Goal: Transaction & Acquisition: Book appointment/travel/reservation

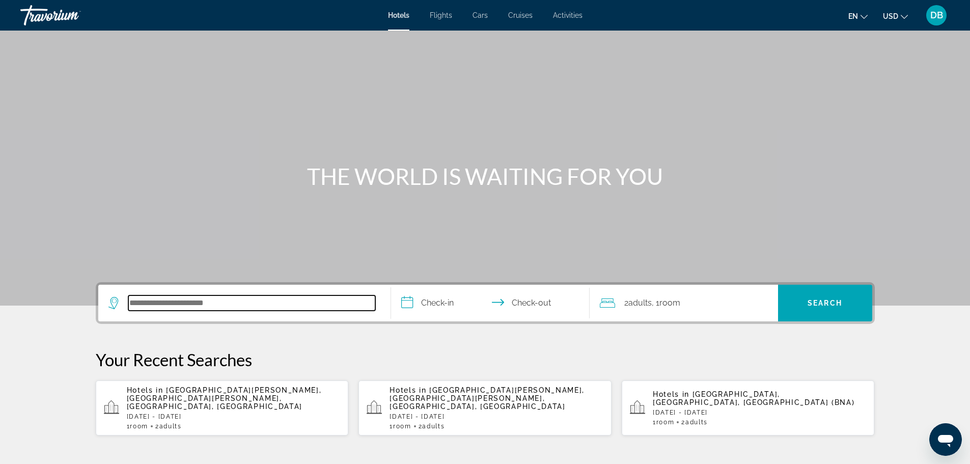
click at [299, 299] on input "Search hotel destination" at bounding box center [251, 302] width 247 height 15
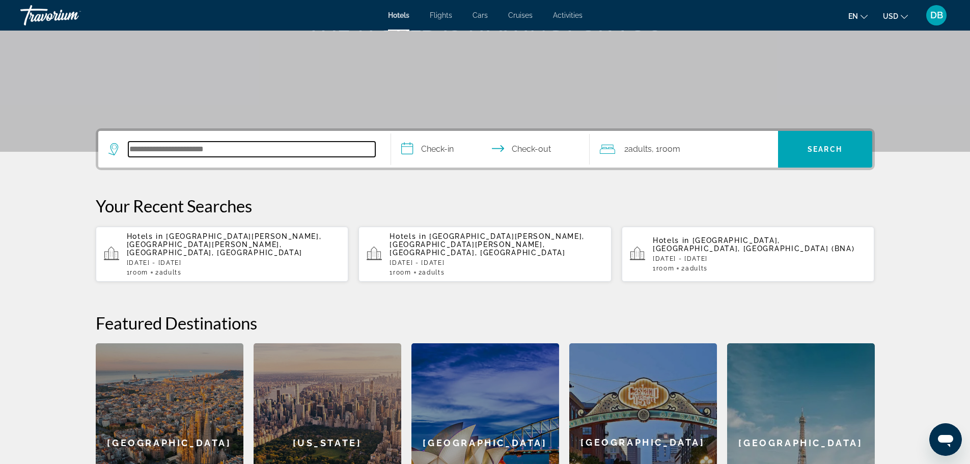
scroll to position [249, 0]
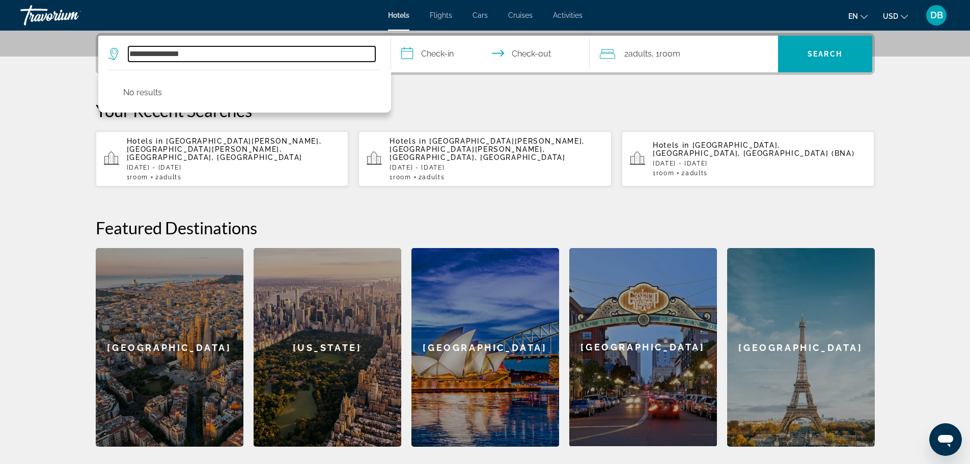
click at [201, 58] on input "**********" at bounding box center [251, 53] width 247 height 15
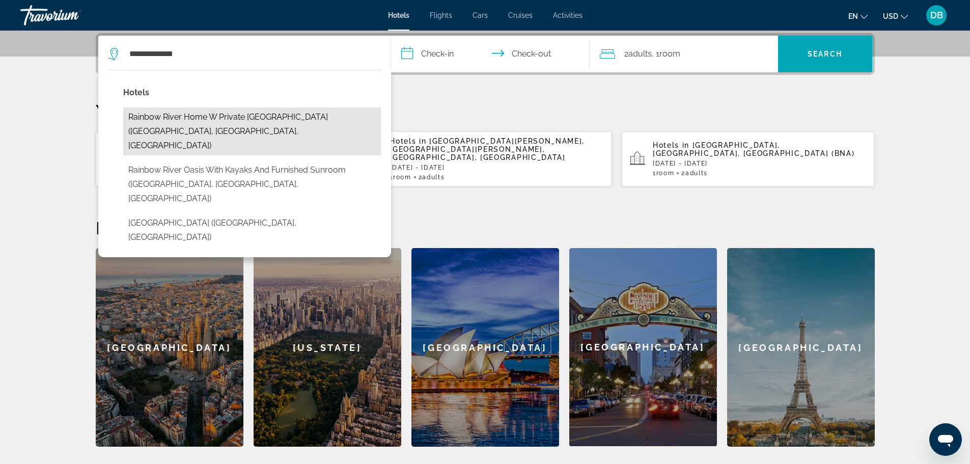
click at [233, 113] on button "Rainbow River Home w Private [GEOGRAPHIC_DATA] ([GEOGRAPHIC_DATA], [GEOGRAPHIC_…" at bounding box center [252, 131] width 258 height 48
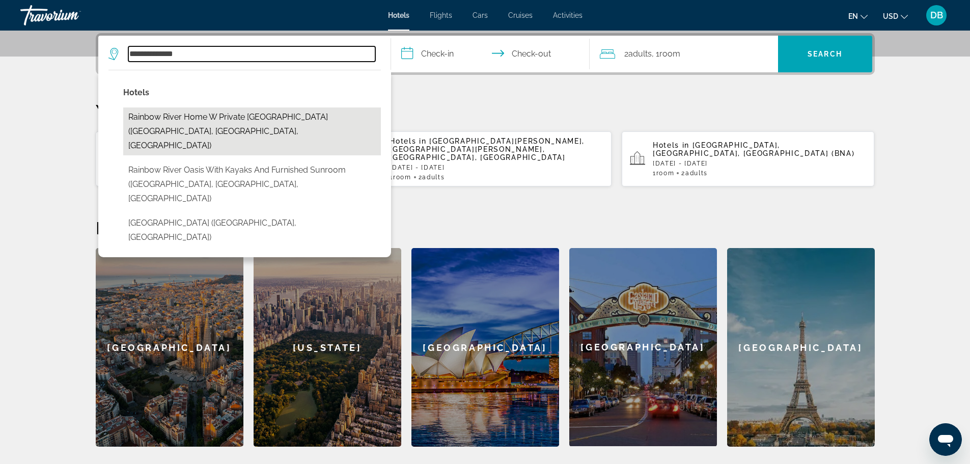
type input "**********"
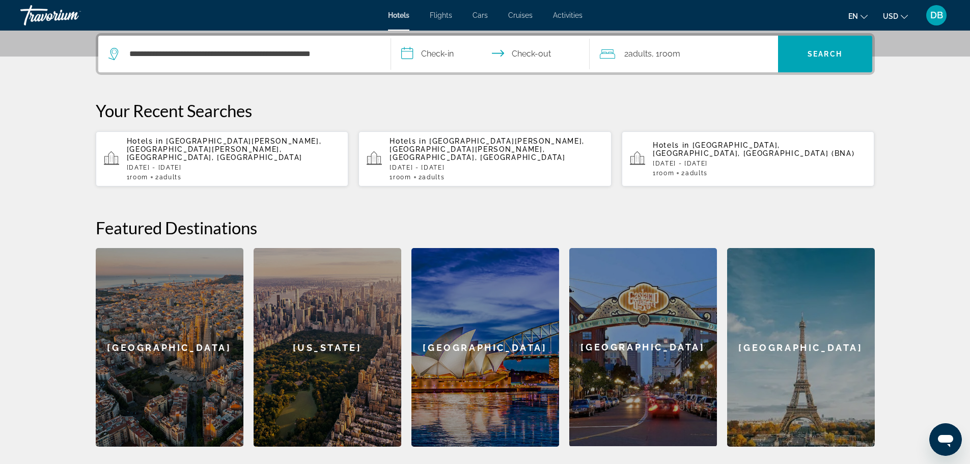
click at [452, 51] on input "**********" at bounding box center [492, 56] width 203 height 40
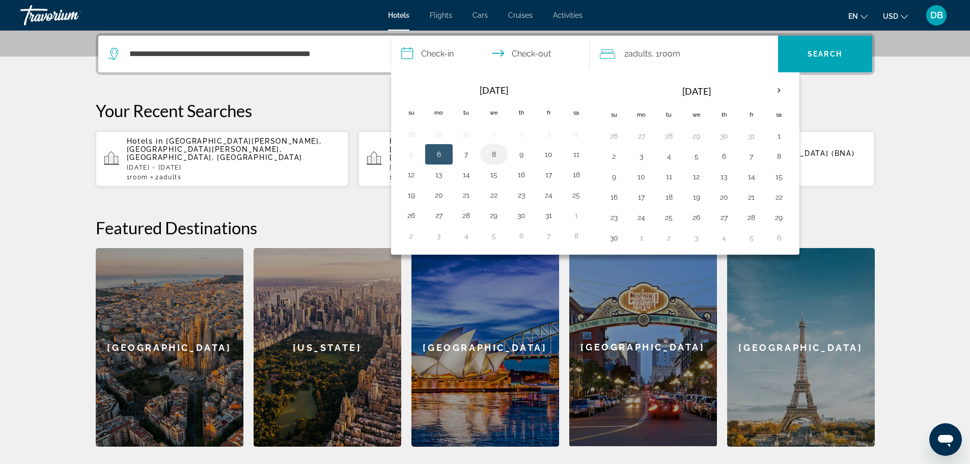
click at [502, 153] on td "8" at bounding box center [494, 154] width 28 height 20
click at [499, 151] on button "8" at bounding box center [494, 154] width 16 height 14
click at [525, 51] on input "**********" at bounding box center [492, 56] width 203 height 40
click at [543, 147] on button "10" at bounding box center [549, 154] width 16 height 14
type input "**********"
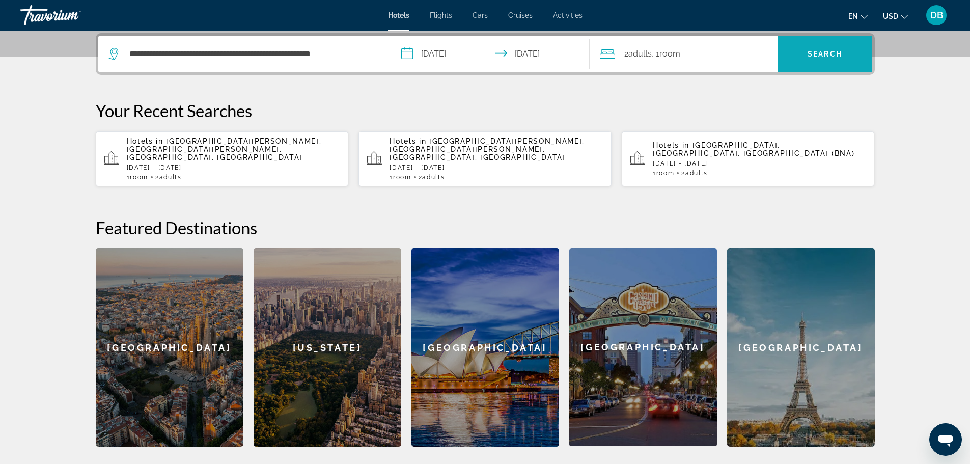
click at [796, 58] on span "Search" at bounding box center [825, 54] width 94 height 24
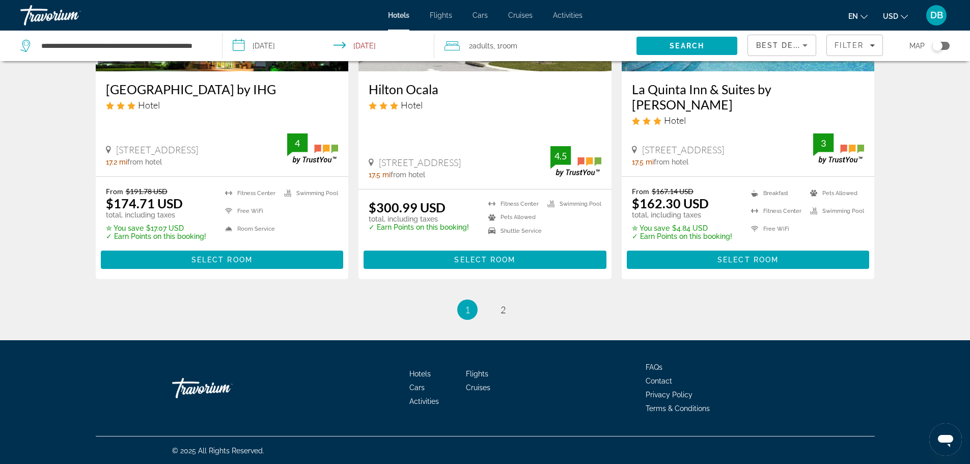
scroll to position [1334, 0]
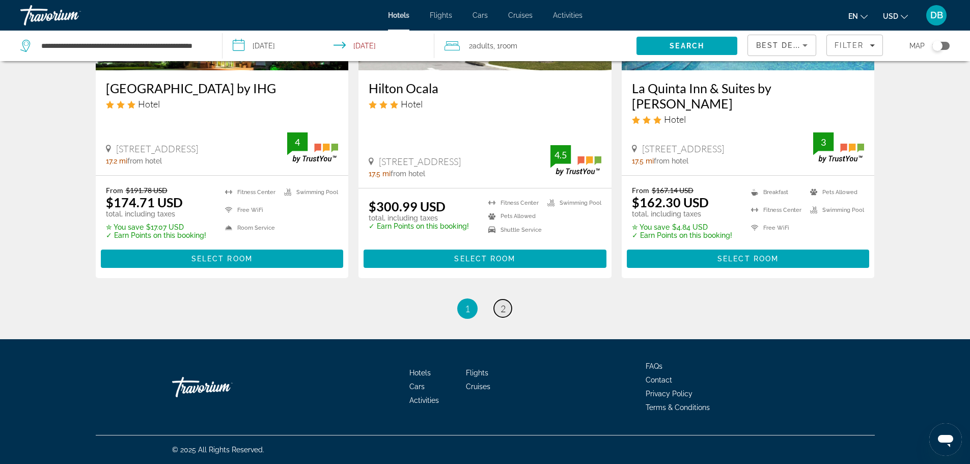
click at [501, 305] on span "2" at bounding box center [503, 308] width 5 height 11
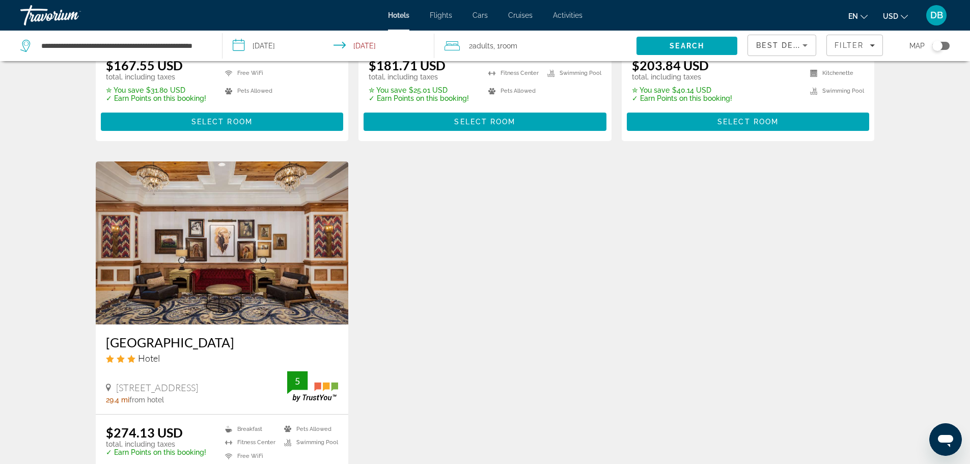
scroll to position [1121, 0]
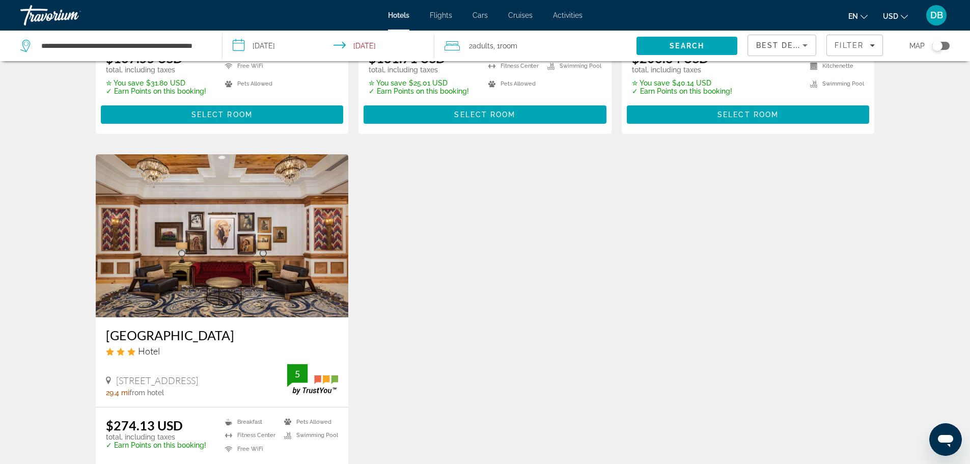
click at [263, 230] on img "Main content" at bounding box center [222, 235] width 253 height 163
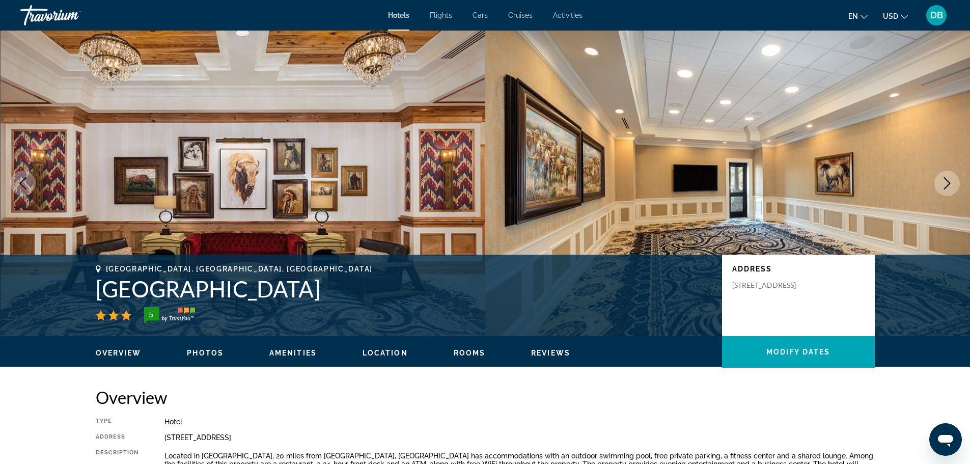
click at [575, 15] on span "Activities" at bounding box center [568, 15] width 30 height 8
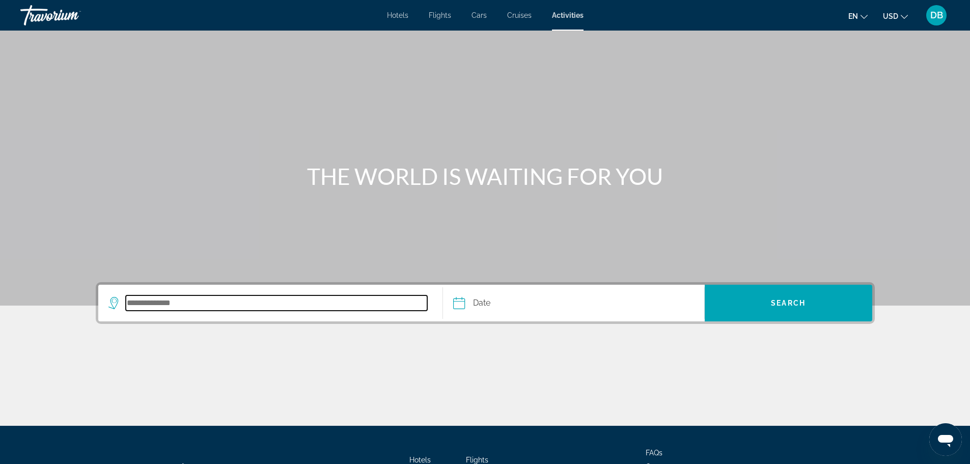
click at [191, 302] on input "Search destination" at bounding box center [277, 302] width 302 height 15
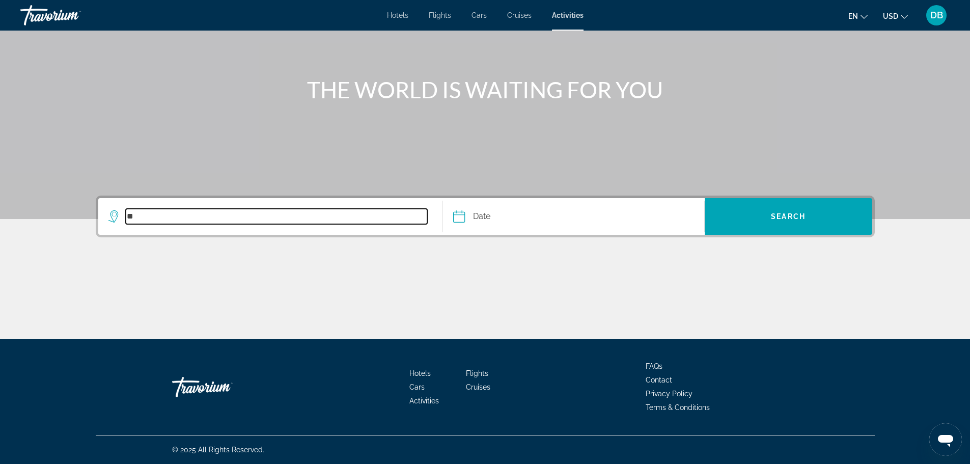
type input "*"
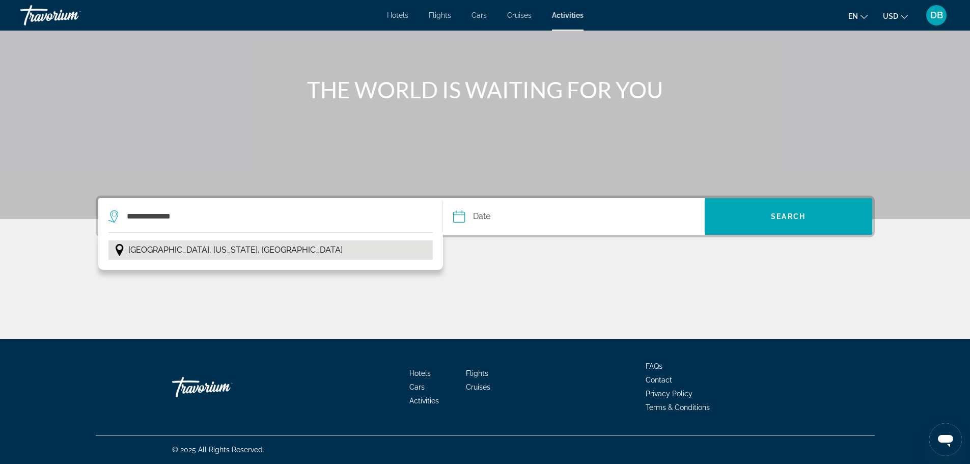
click at [209, 247] on span "[GEOGRAPHIC_DATA], [US_STATE], [GEOGRAPHIC_DATA]" at bounding box center [235, 250] width 214 height 14
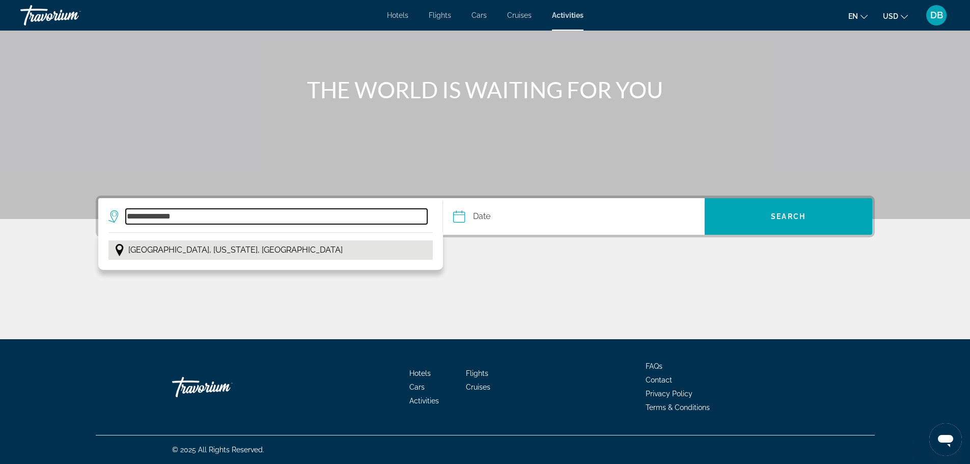
type input "**********"
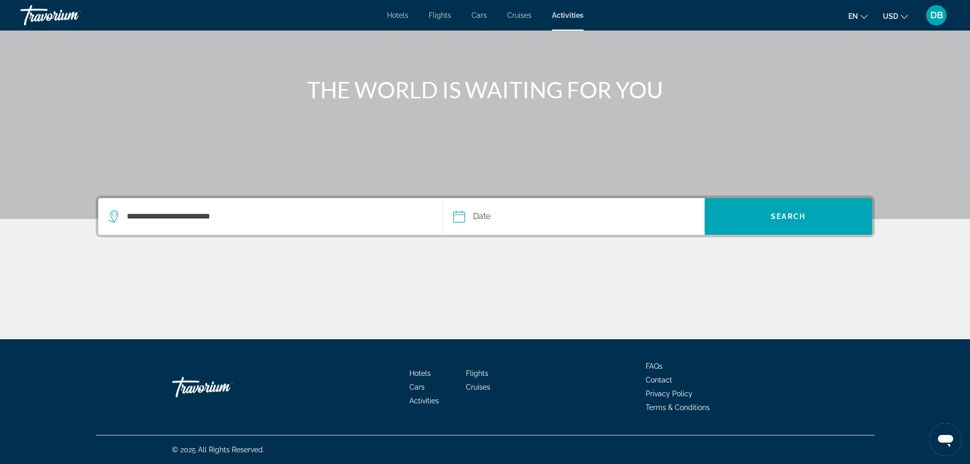
click at [490, 216] on input "Date" at bounding box center [515, 218] width 129 height 40
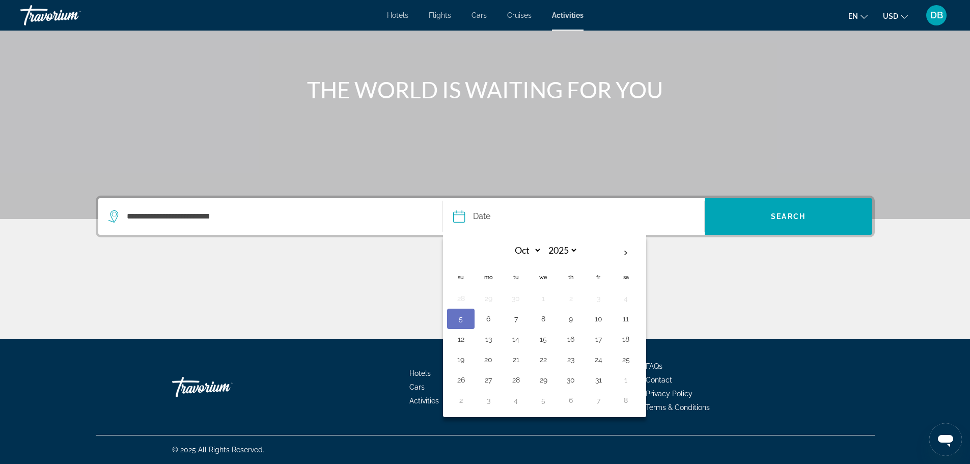
click at [571, 316] on button "9" at bounding box center [571, 319] width 16 height 14
type input "**********"
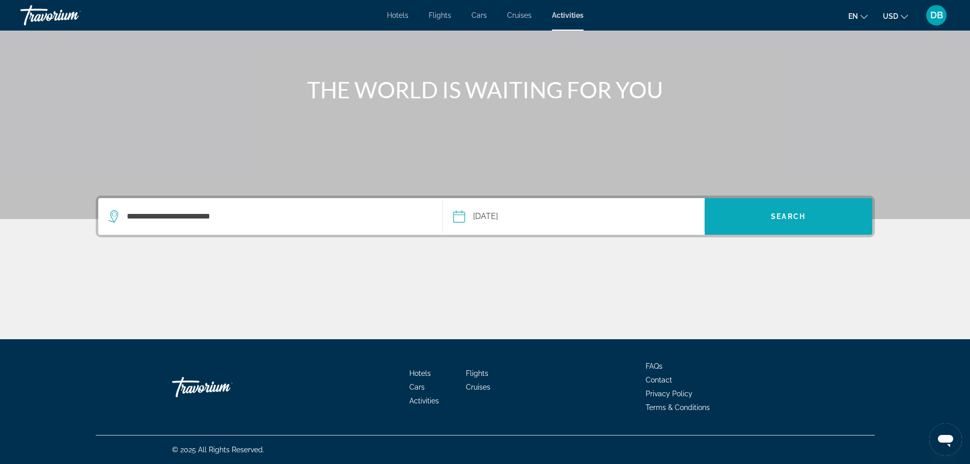
click at [735, 222] on span "Search" at bounding box center [789, 216] width 168 height 24
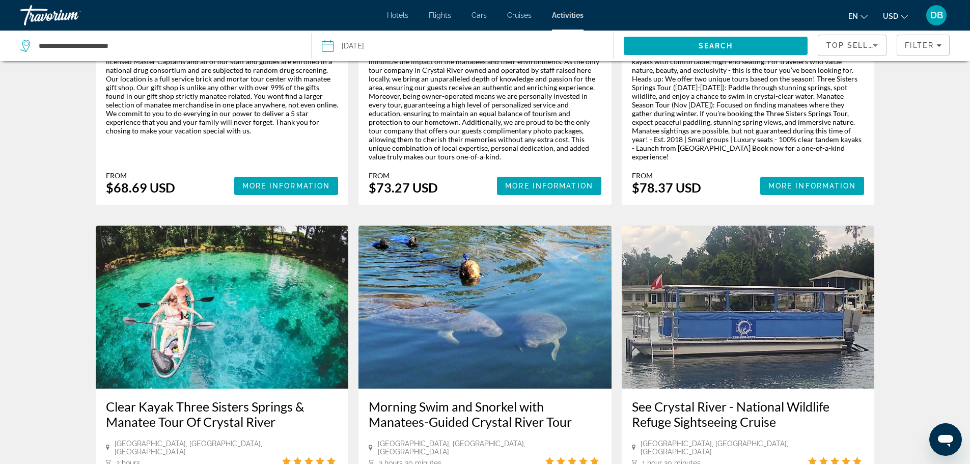
scroll to position [327, 0]
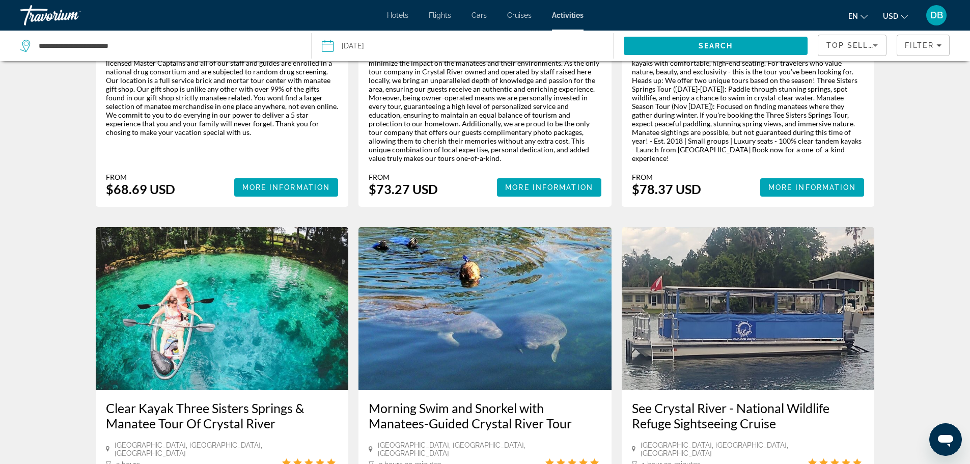
click at [401, 18] on span "Hotels" at bounding box center [397, 15] width 21 height 8
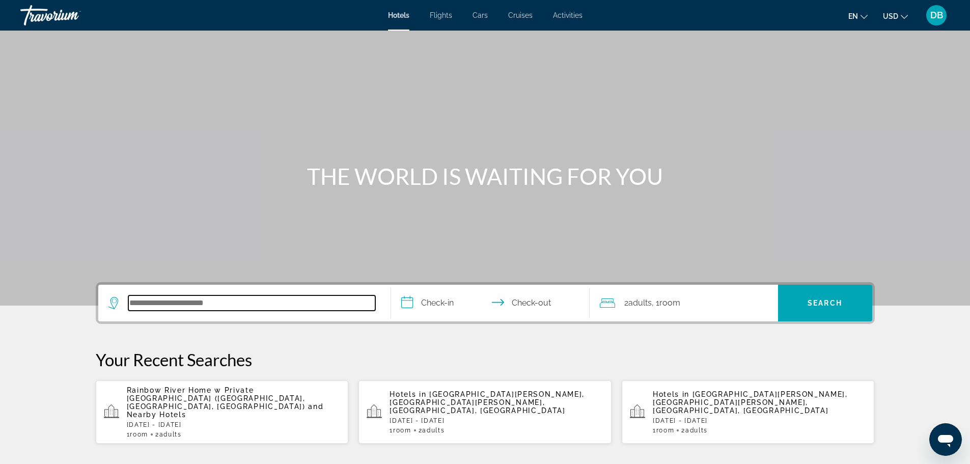
click at [308, 306] on input "Search hotel destination" at bounding box center [251, 302] width 247 height 15
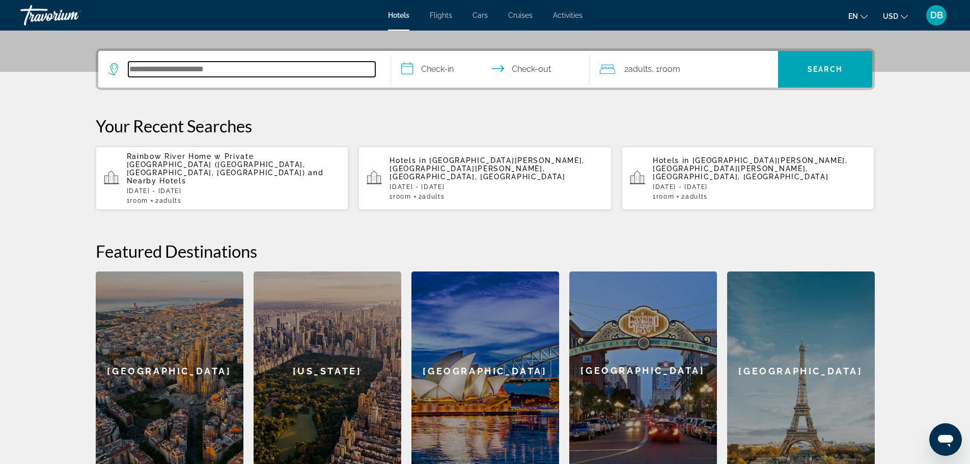
scroll to position [249, 0]
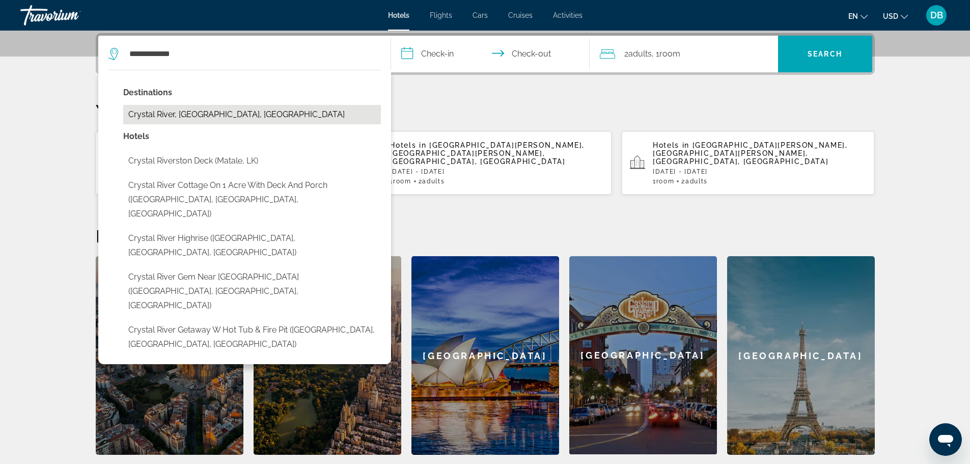
click at [203, 117] on button "Crystal River, [GEOGRAPHIC_DATA], [GEOGRAPHIC_DATA]" at bounding box center [252, 114] width 258 height 19
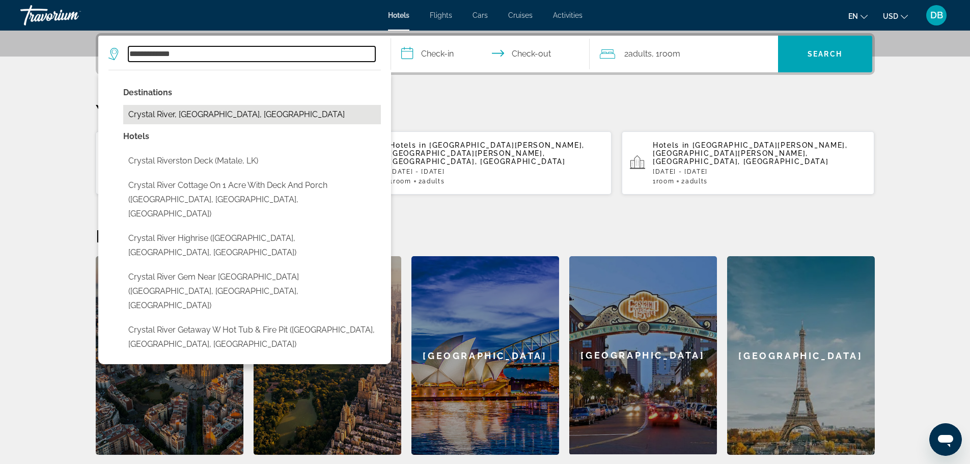
type input "**********"
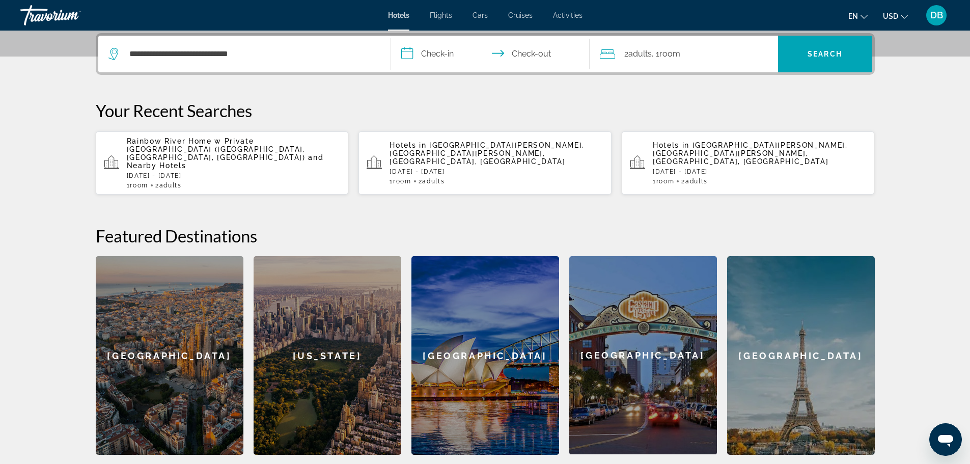
click at [452, 46] on input "**********" at bounding box center [492, 56] width 203 height 40
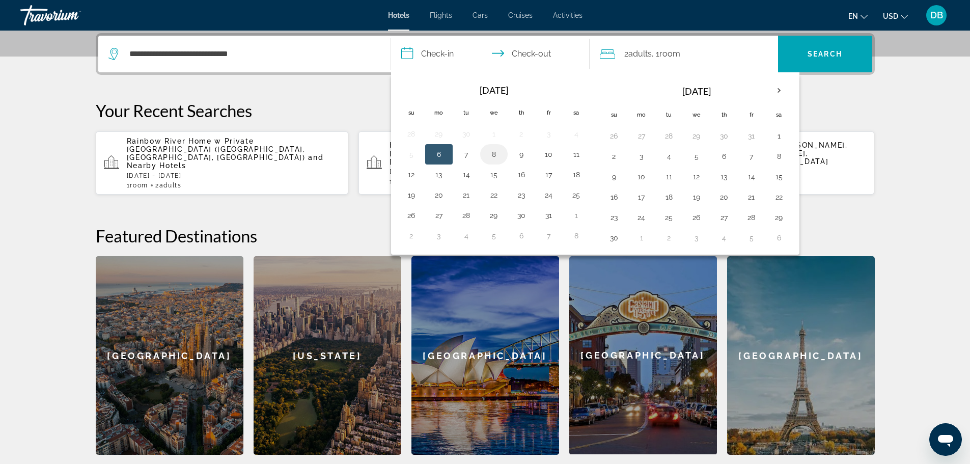
click at [499, 152] on button "8" at bounding box center [494, 154] width 16 height 14
click at [532, 56] on input "**********" at bounding box center [492, 56] width 203 height 40
click at [553, 152] on button "10" at bounding box center [549, 154] width 16 height 14
type input "**********"
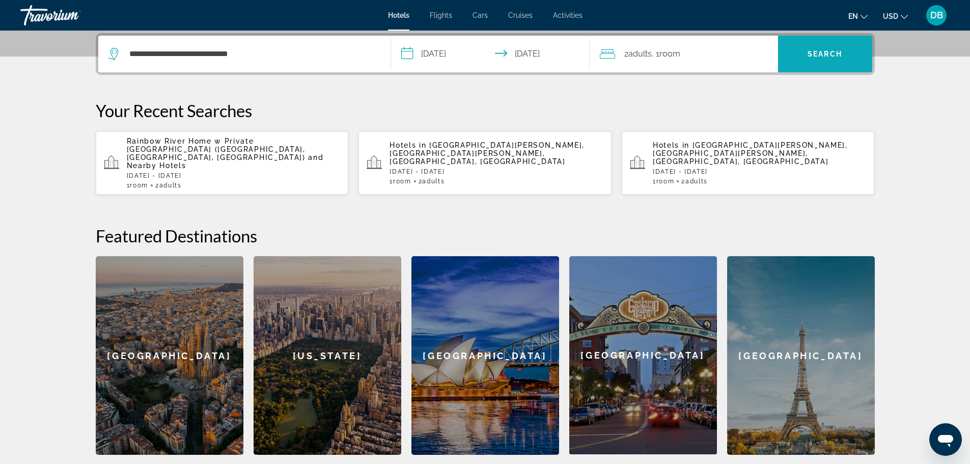
click at [796, 49] on span "Search" at bounding box center [825, 54] width 94 height 24
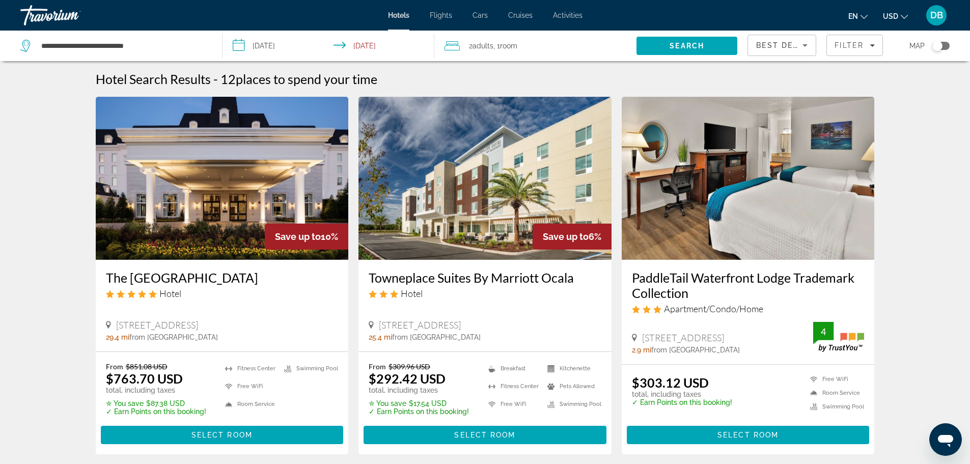
click at [707, 156] on img "Main content" at bounding box center [748, 178] width 253 height 163
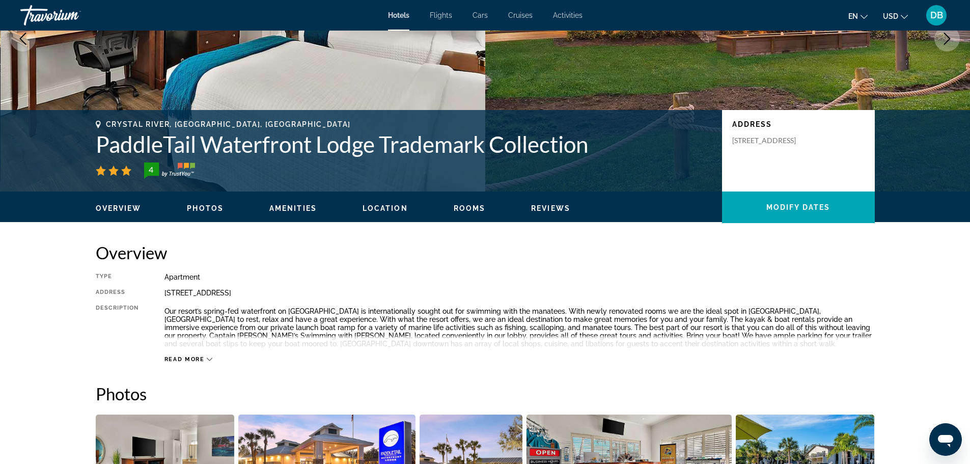
scroll to position [204, 0]
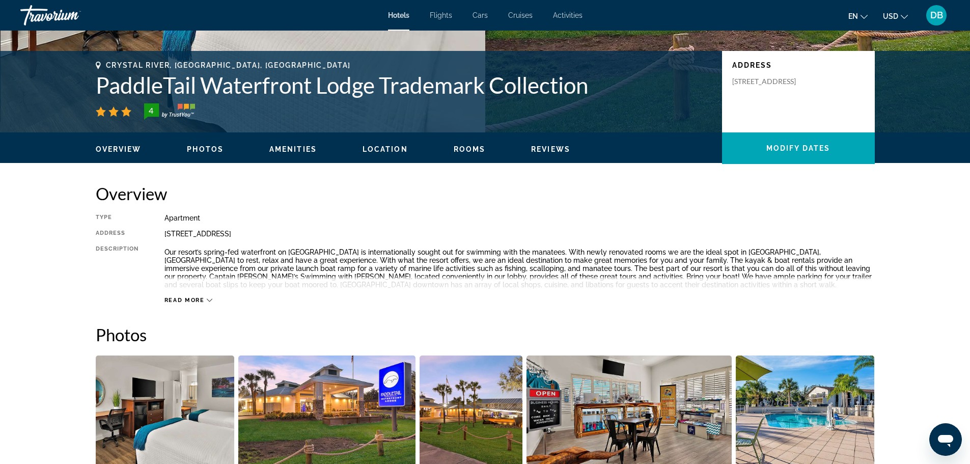
click at [209, 299] on icon "Main content" at bounding box center [210, 300] width 6 height 6
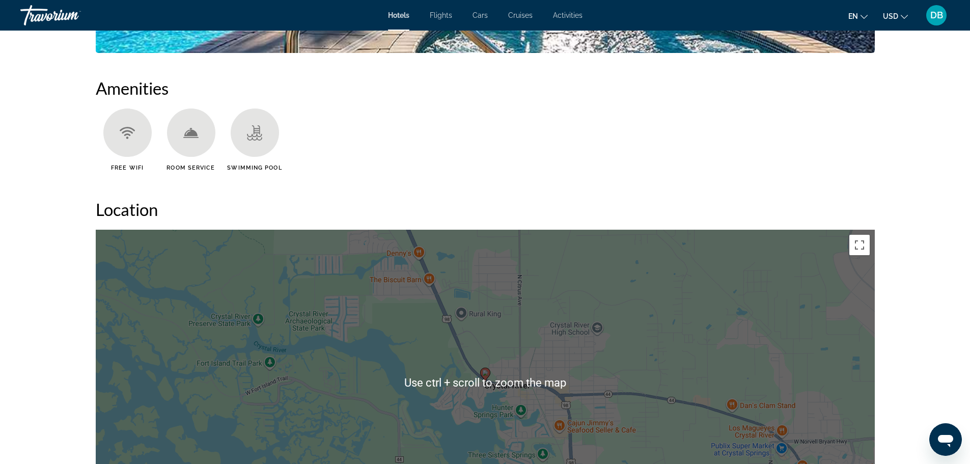
scroll to position [866, 0]
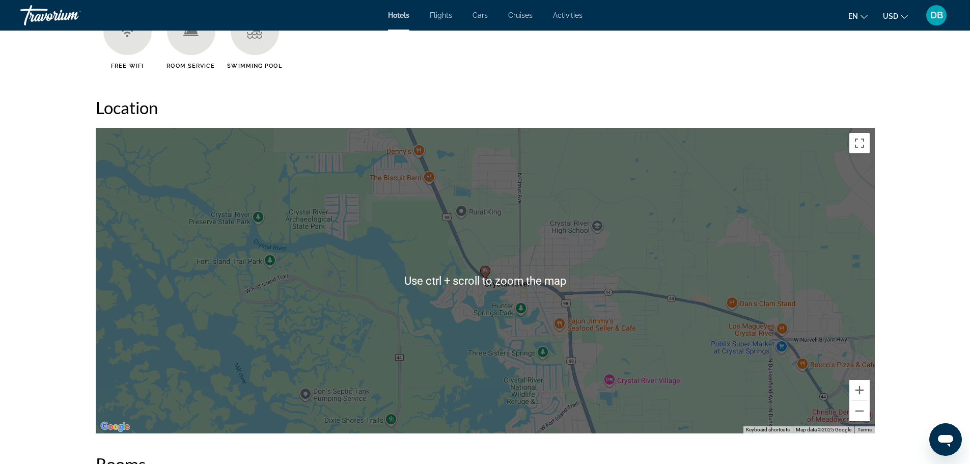
click at [412, 245] on div "To activate drag with keyboard, press Alt + Enter. Once in keyboard drag state,…" at bounding box center [485, 281] width 779 height 306
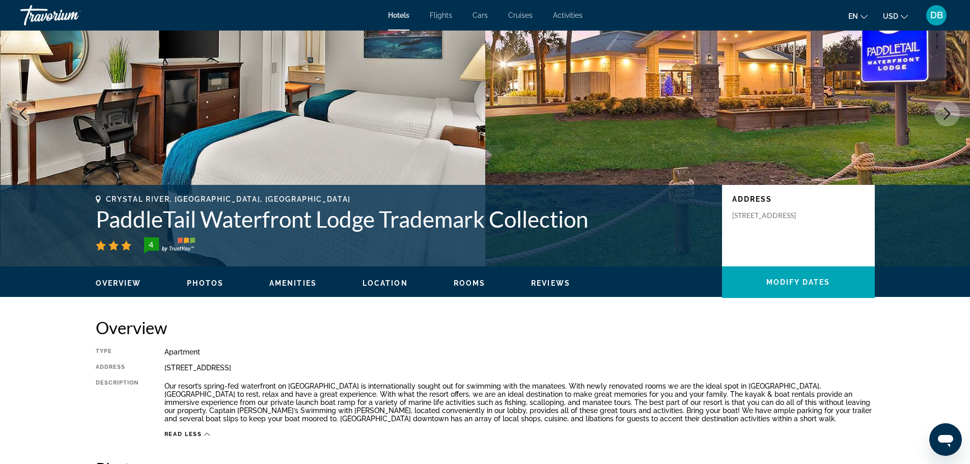
scroll to position [0, 0]
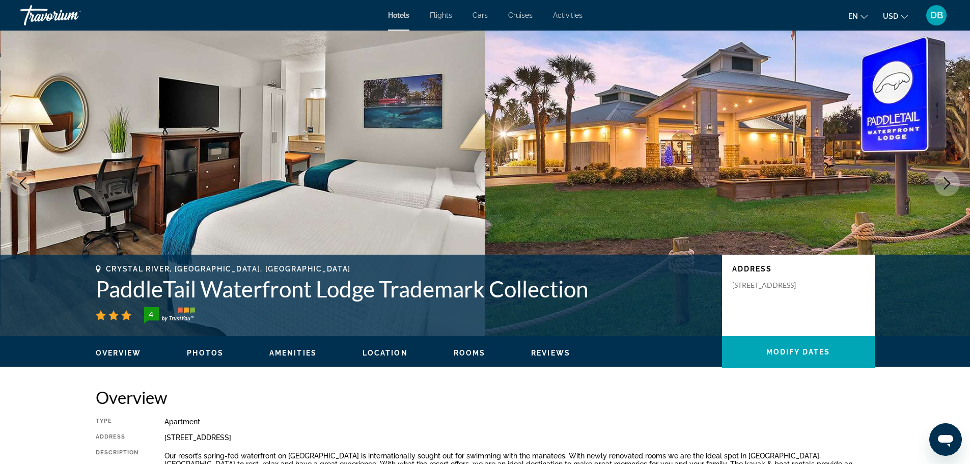
click at [404, 15] on span "Hotels" at bounding box center [398, 15] width 21 height 8
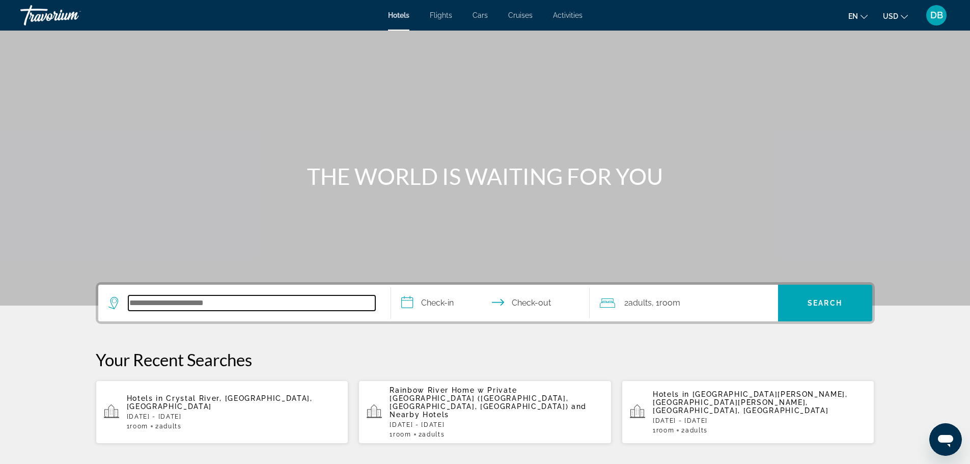
click at [293, 299] on input "Search hotel destination" at bounding box center [251, 302] width 247 height 15
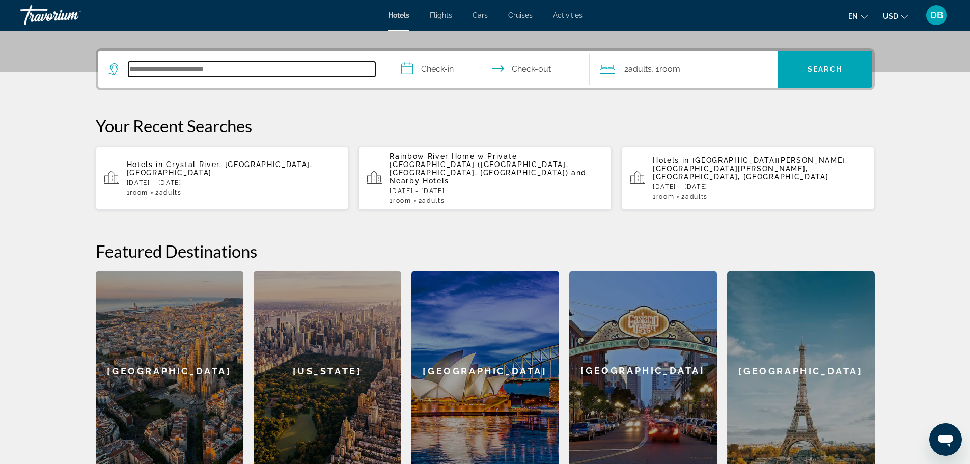
scroll to position [249, 0]
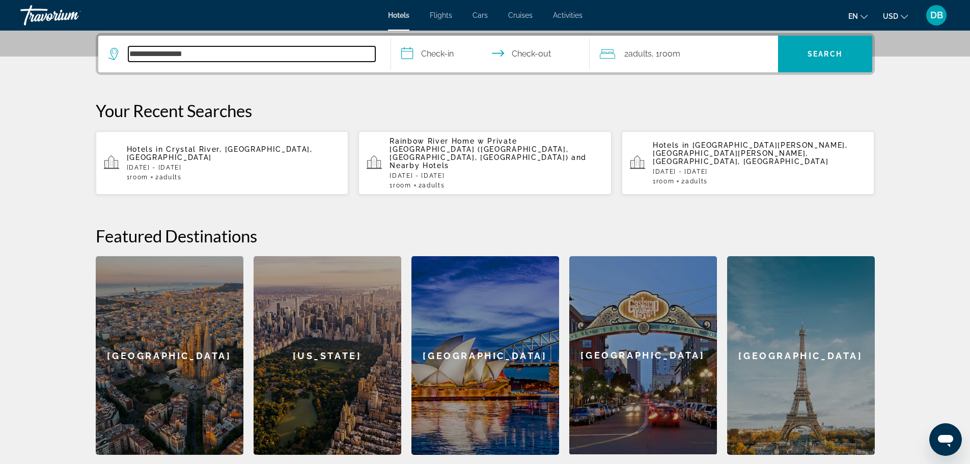
drag, startPoint x: 223, startPoint y: 52, endPoint x: 122, endPoint y: 61, distance: 101.2
click at [123, 60] on div "**********" at bounding box center [241, 53] width 267 height 15
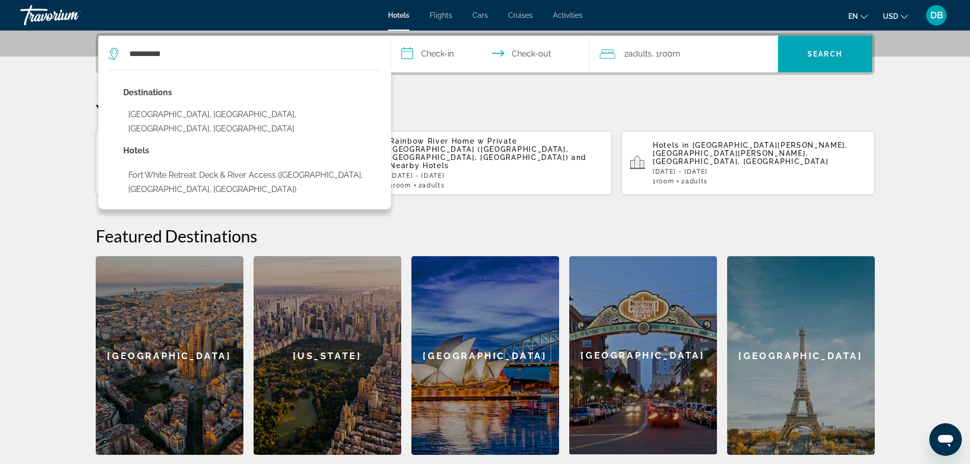
click at [274, 110] on button "[GEOGRAPHIC_DATA], [GEOGRAPHIC_DATA], [GEOGRAPHIC_DATA], [GEOGRAPHIC_DATA]" at bounding box center [252, 122] width 258 height 34
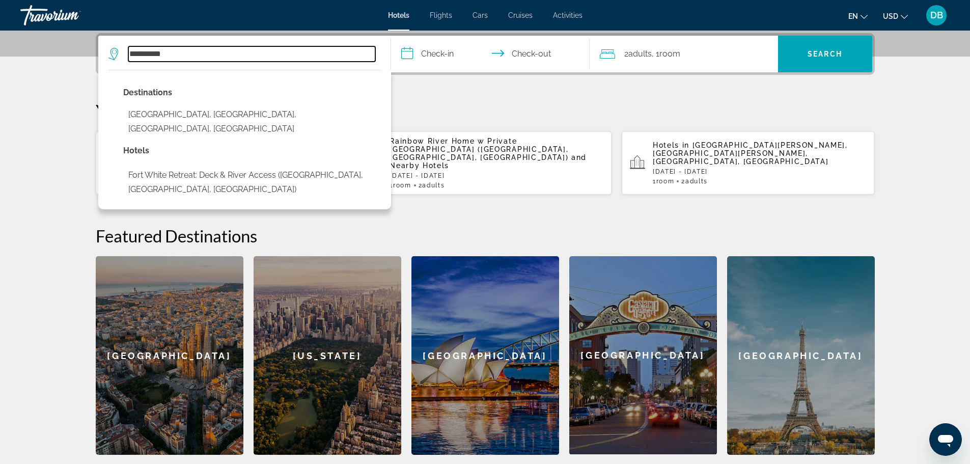
type input "**********"
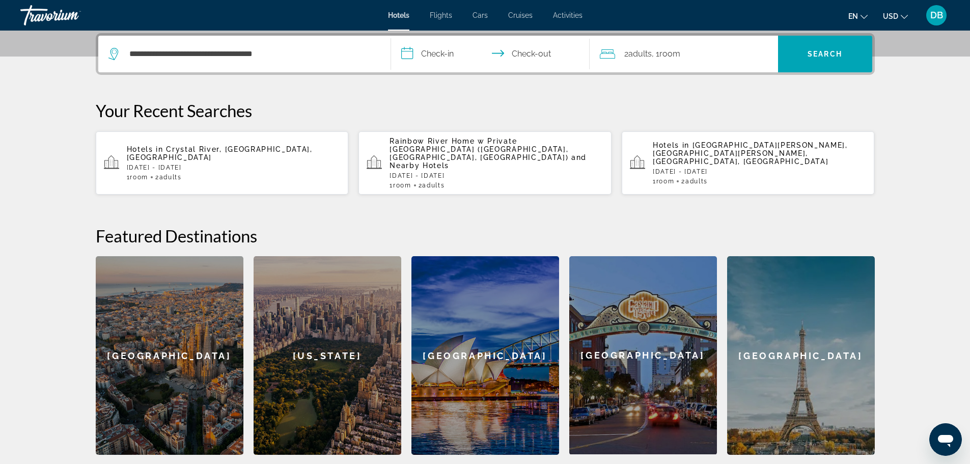
click at [410, 49] on input "**********" at bounding box center [492, 56] width 203 height 40
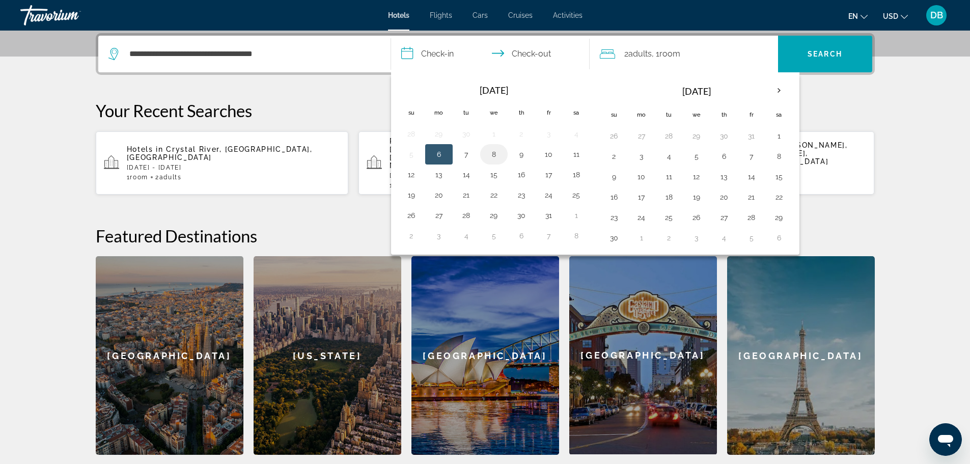
click at [496, 154] on button "8" at bounding box center [494, 154] width 16 height 14
click at [555, 153] on button "10" at bounding box center [549, 154] width 16 height 14
type input "**********"
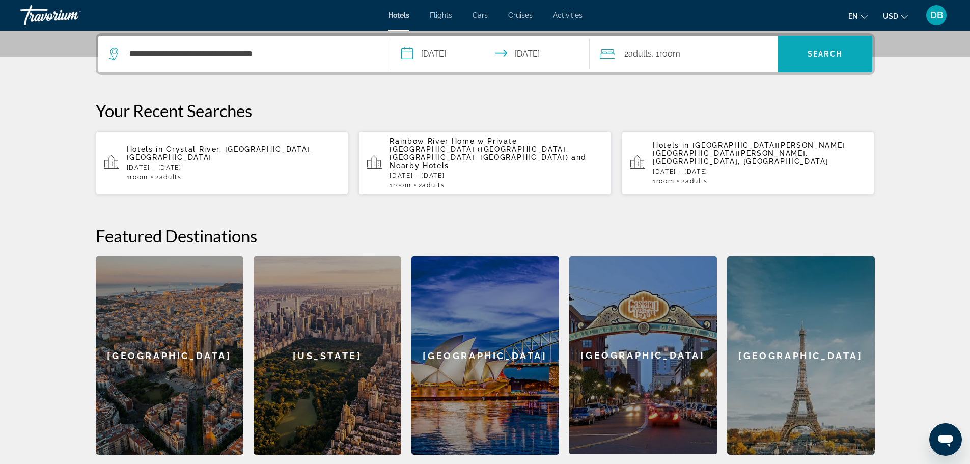
click at [807, 52] on button "Search" at bounding box center [825, 54] width 94 height 37
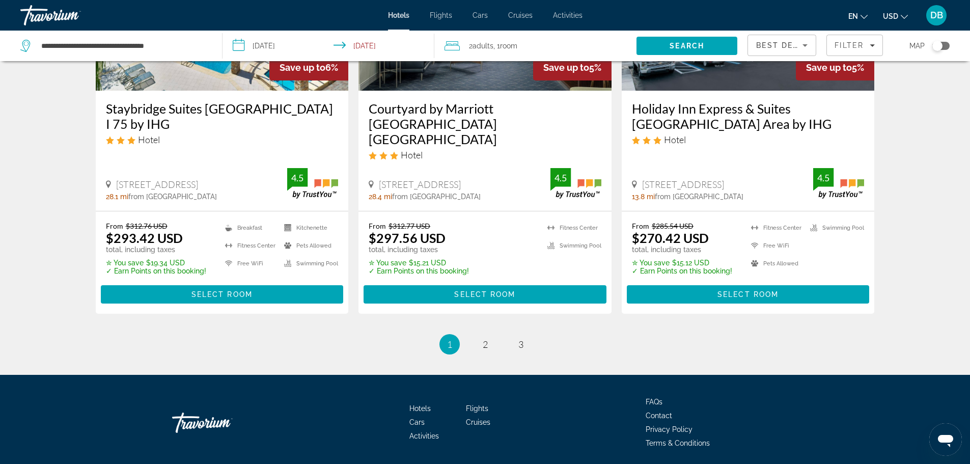
scroll to position [1347, 0]
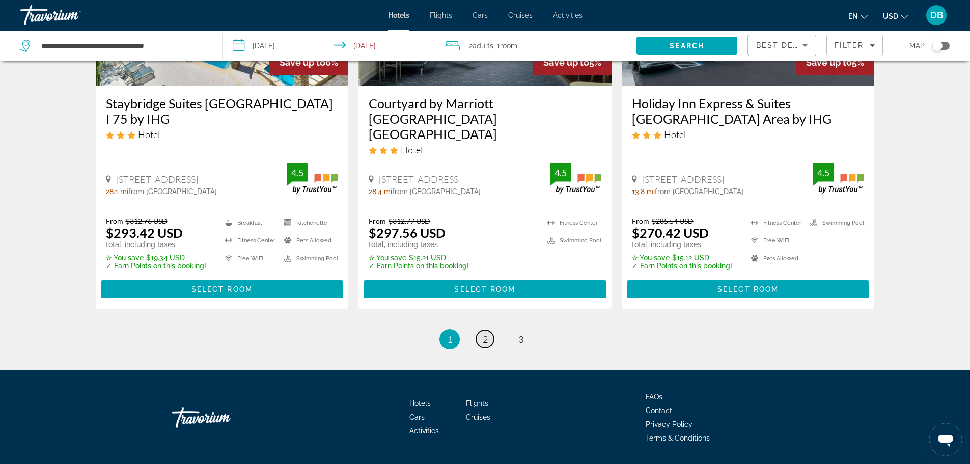
click at [483, 334] on span "2" at bounding box center [485, 339] width 5 height 11
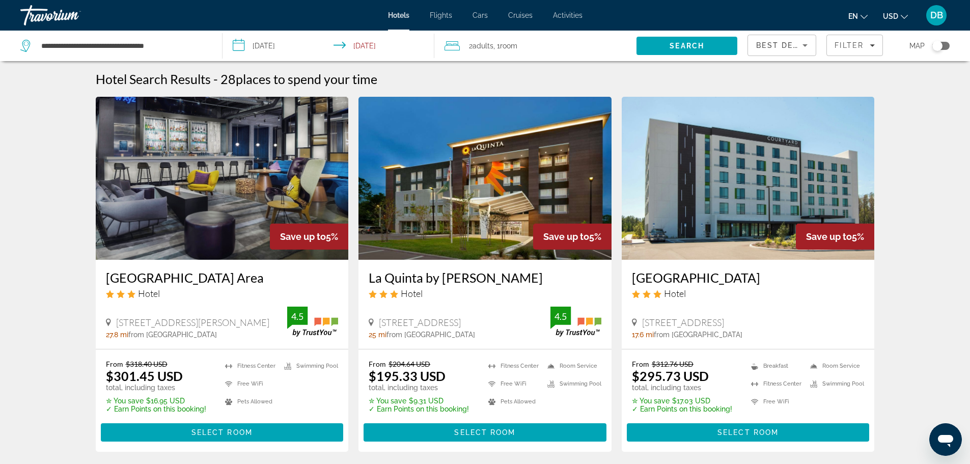
click at [939, 44] on div "Toggle map" at bounding box center [938, 46] width 10 height 10
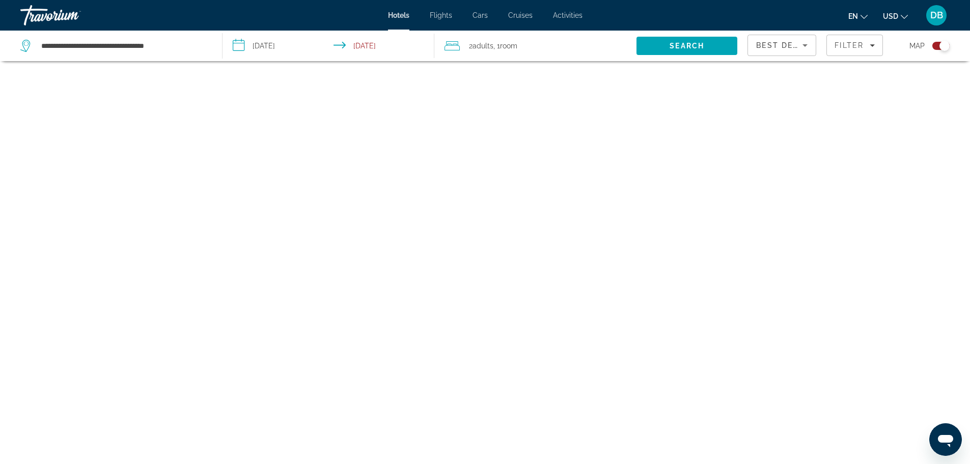
scroll to position [61, 0]
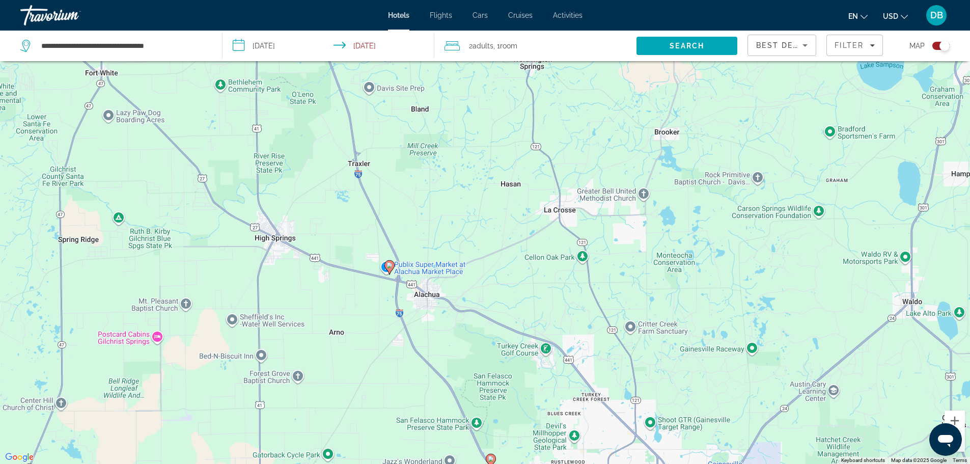
drag, startPoint x: 419, startPoint y: 257, endPoint x: 507, endPoint y: 193, distance: 108.7
click at [507, 193] on div "To activate drag with keyboard, press Alt + Enter. Once in keyboard drag state,…" at bounding box center [485, 232] width 970 height 464
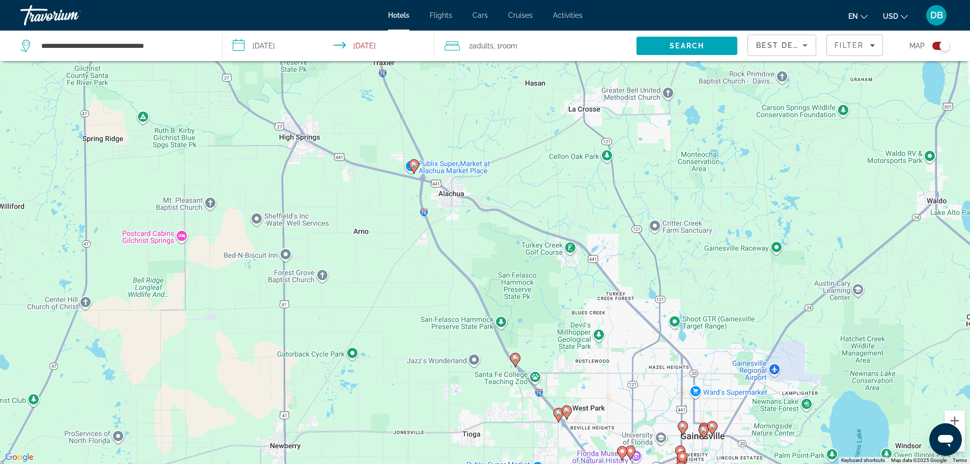
drag, startPoint x: 529, startPoint y: 235, endPoint x: 542, endPoint y: 142, distance: 94.2
click at [542, 142] on div "To activate drag with keyboard, press Alt + Enter. Once in keyboard drag state,…" at bounding box center [485, 232] width 970 height 464
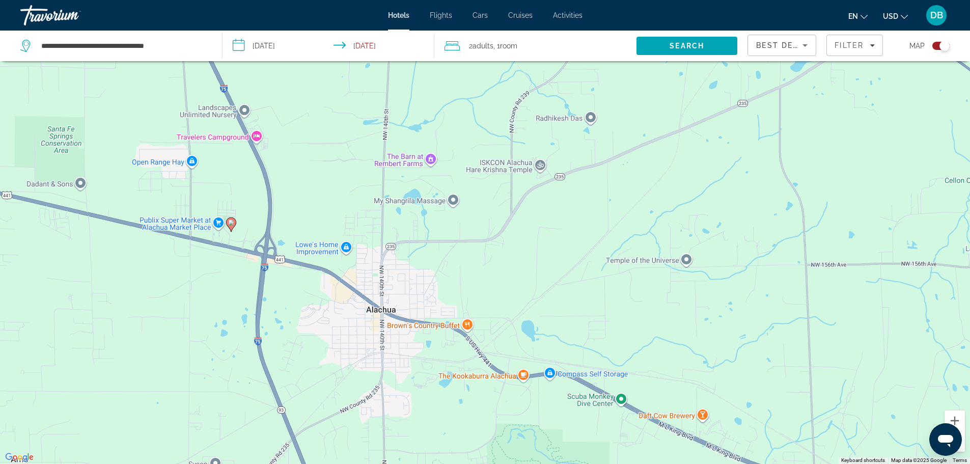
drag, startPoint x: 474, startPoint y: 138, endPoint x: 564, endPoint y: 234, distance: 132.3
click at [564, 234] on div "To activate drag with keyboard, press Alt + Enter. Once in keyboard drag state,…" at bounding box center [485, 232] width 970 height 464
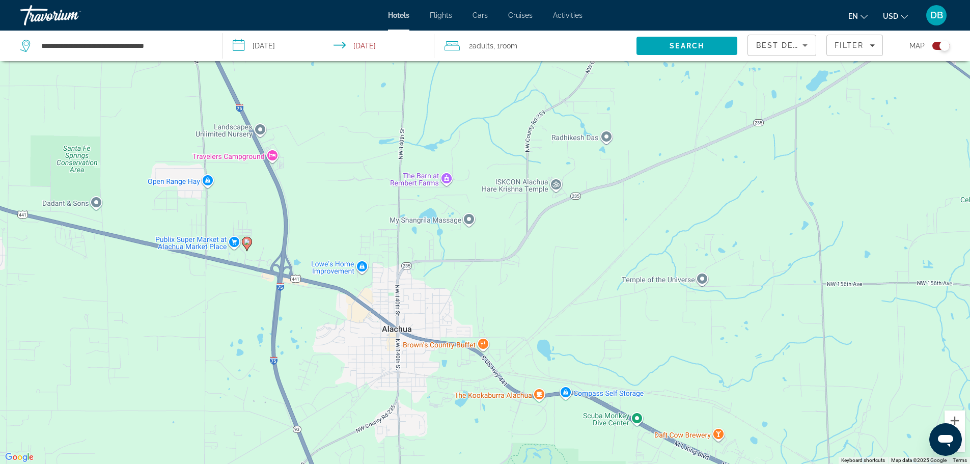
drag, startPoint x: 499, startPoint y: 192, endPoint x: 539, endPoint y: 252, distance: 72.3
click at [539, 252] on div "To activate drag with keyboard, press Alt + Enter. Once in keyboard drag state,…" at bounding box center [485, 232] width 970 height 464
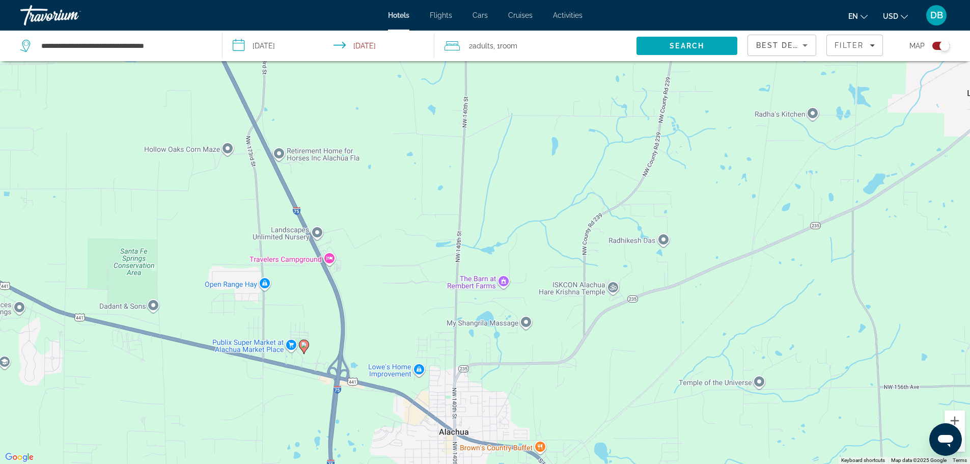
drag, startPoint x: 487, startPoint y: 159, endPoint x: 518, endPoint y: 218, distance: 66.1
click at [518, 218] on div "To activate drag with keyboard, press Alt + Enter. Once in keyboard drag state,…" at bounding box center [485, 232] width 970 height 464
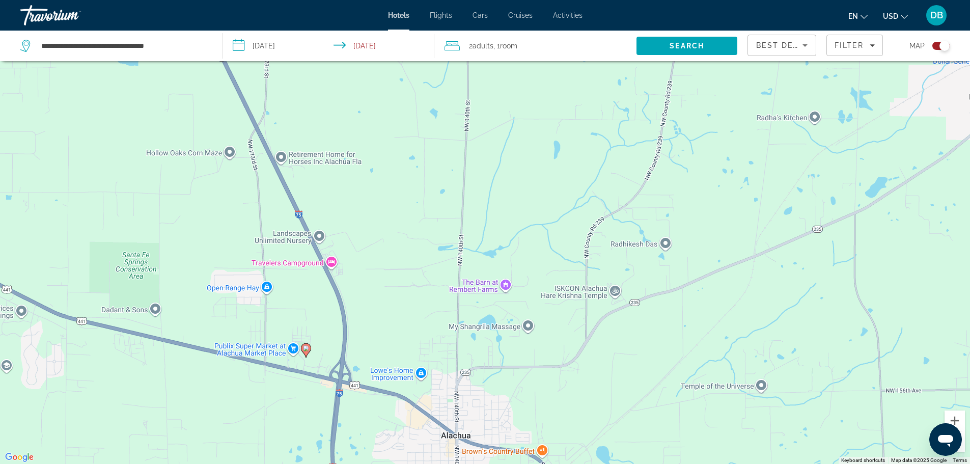
drag, startPoint x: 478, startPoint y: 183, endPoint x: 477, endPoint y: 235, distance: 52.5
click at [477, 235] on div "To activate drag with keyboard, press Alt + Enter. Once in keyboard drag state,…" at bounding box center [485, 232] width 970 height 464
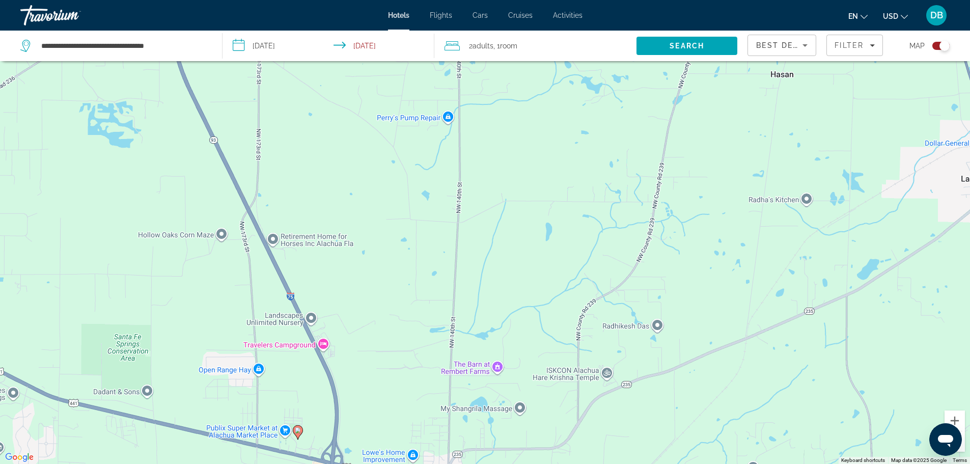
drag, startPoint x: 495, startPoint y: 176, endPoint x: 489, endPoint y: 223, distance: 46.8
click at [489, 223] on div "To activate drag with keyboard, press Alt + Enter. Once in keyboard drag state,…" at bounding box center [485, 232] width 970 height 464
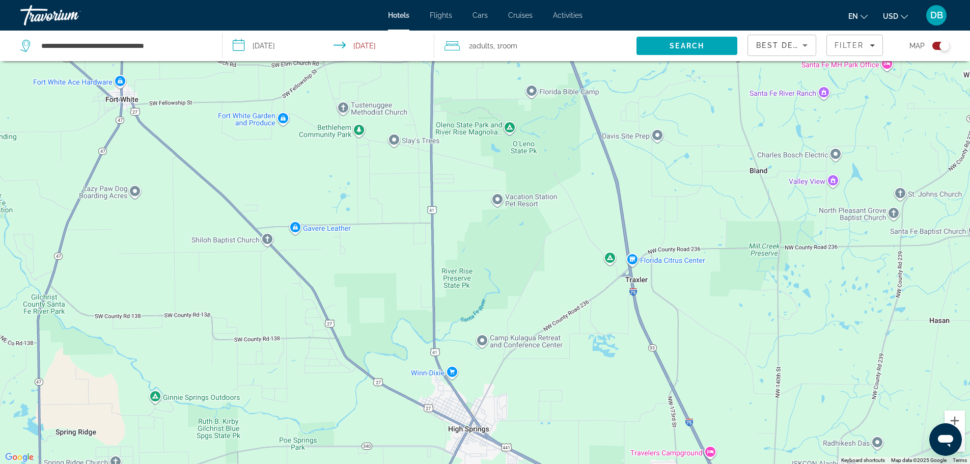
drag, startPoint x: 249, startPoint y: 252, endPoint x: 390, endPoint y: 247, distance: 141.2
click at [600, 409] on div "To activate drag with keyboard, press Alt + Enter. Once in keyboard drag state,…" at bounding box center [485, 232] width 970 height 464
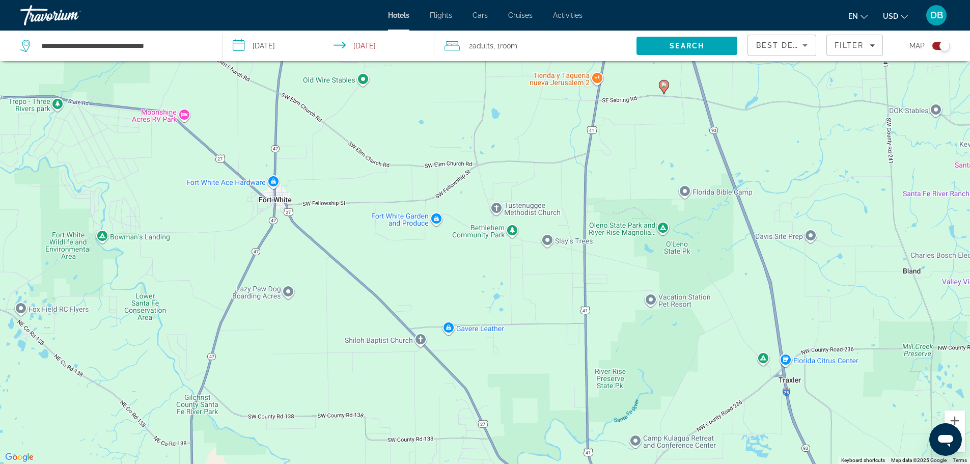
drag, startPoint x: 254, startPoint y: 149, endPoint x: 412, endPoint y: 251, distance: 187.8
click at [412, 251] on div "To activate drag with keyboard, press Alt + Enter. Once in keyboard drag state,…" at bounding box center [485, 232] width 970 height 464
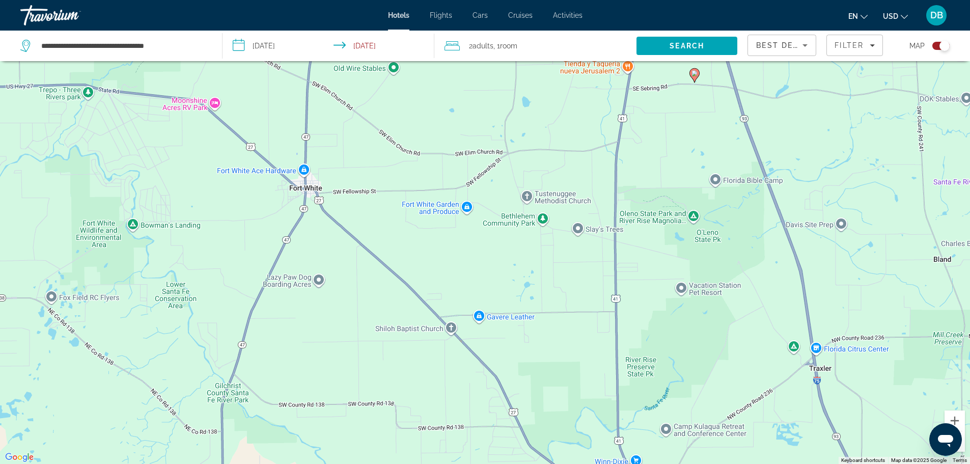
drag, startPoint x: 306, startPoint y: 170, endPoint x: 341, endPoint y: 151, distance: 39.9
click at [341, 151] on div "To activate drag with keyboard, press Alt + Enter. Once in keyboard drag state,…" at bounding box center [485, 232] width 970 height 464
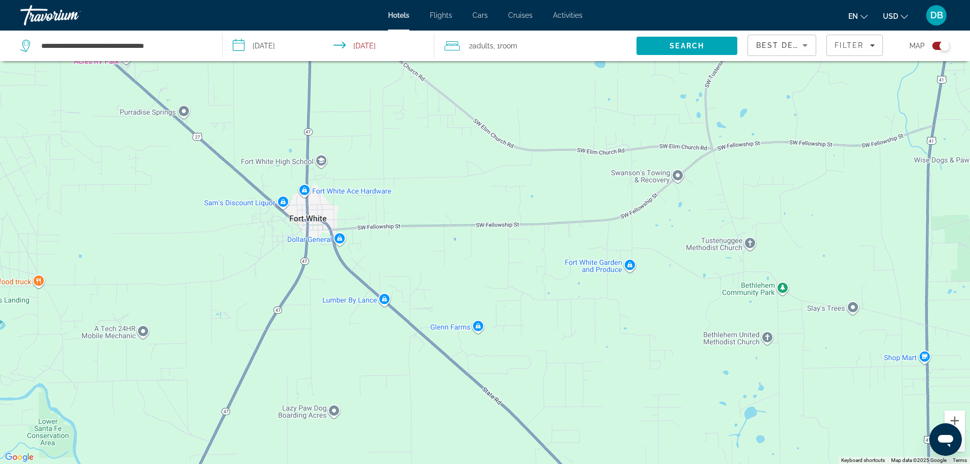
drag, startPoint x: 334, startPoint y: 126, endPoint x: 397, endPoint y: 144, distance: 65.0
click at [397, 144] on div "To activate drag with keyboard, press Alt + Enter. Once in keyboard drag state,…" at bounding box center [485, 232] width 970 height 464
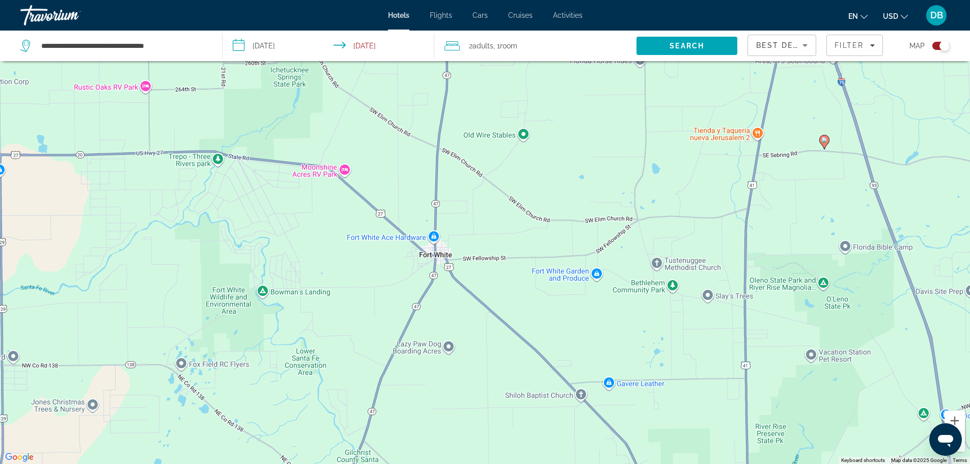
drag, startPoint x: 307, startPoint y: 116, endPoint x: 396, endPoint y: 189, distance: 115.0
click at [396, 189] on div "To activate drag with keyboard, press Alt + Enter. Once in keyboard drag state,…" at bounding box center [485, 232] width 970 height 464
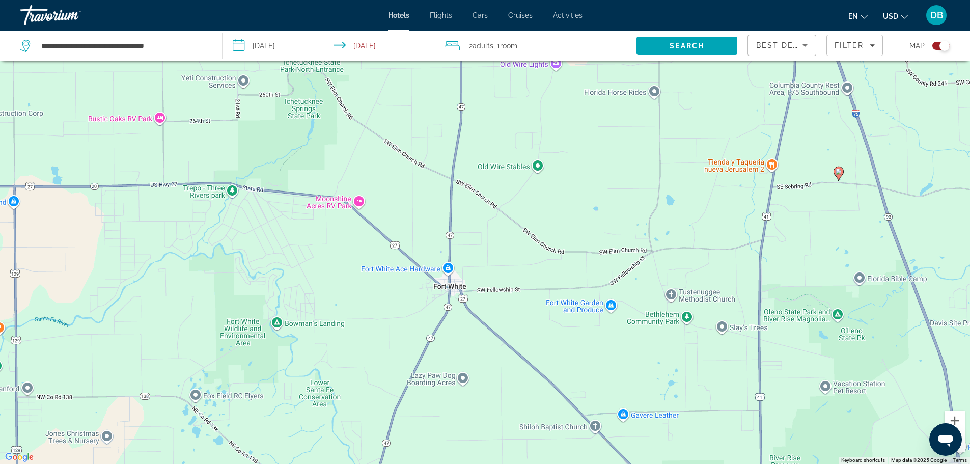
drag, startPoint x: 297, startPoint y: 147, endPoint x: 303, endPoint y: 175, distance: 28.6
click at [303, 175] on div "To activate drag with keyboard, press Alt + Enter. Once in keyboard drag state,…" at bounding box center [485, 232] width 970 height 464
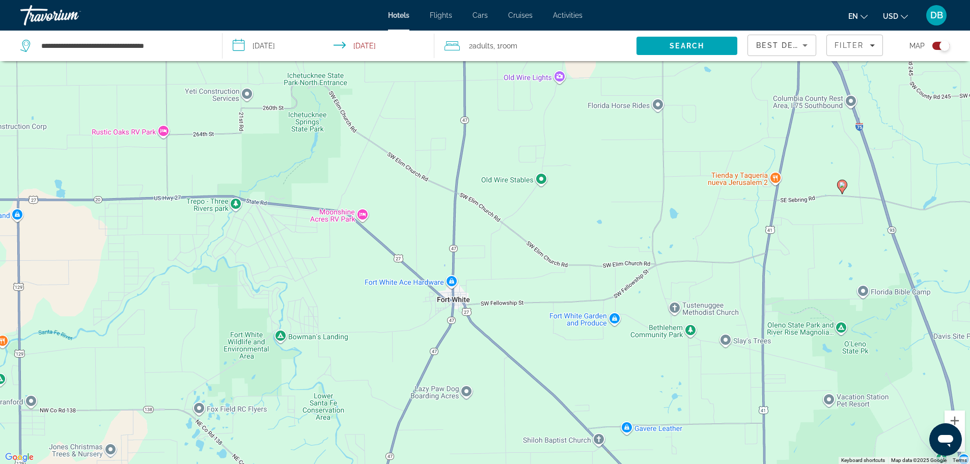
click at [236, 201] on div "To activate drag with keyboard, press Alt + Enter. Once in keyboard drag state,…" at bounding box center [485, 232] width 970 height 464
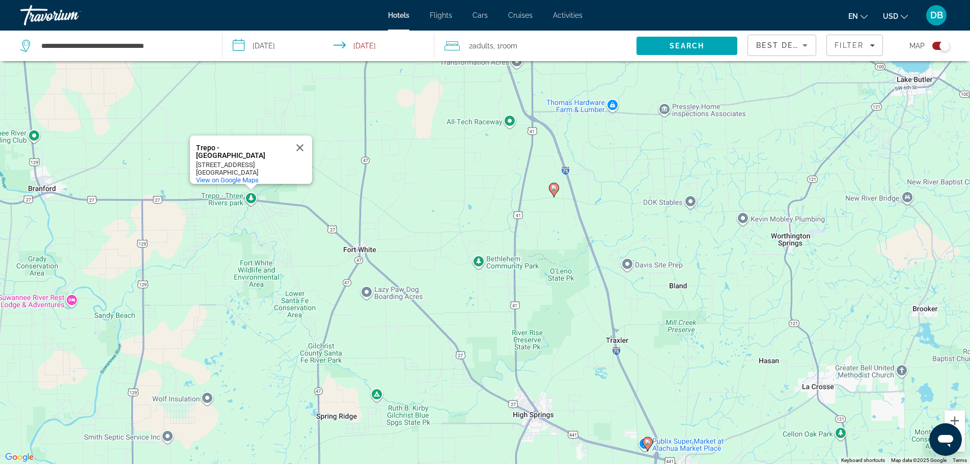
click at [324, 189] on div "To activate drag with keyboard, press Alt + Enter. Once in keyboard drag state,…" at bounding box center [485, 232] width 970 height 464
click at [668, 48] on span "Search" at bounding box center [687, 46] width 101 height 24
click at [676, 43] on span "Search" at bounding box center [687, 46] width 35 height 8
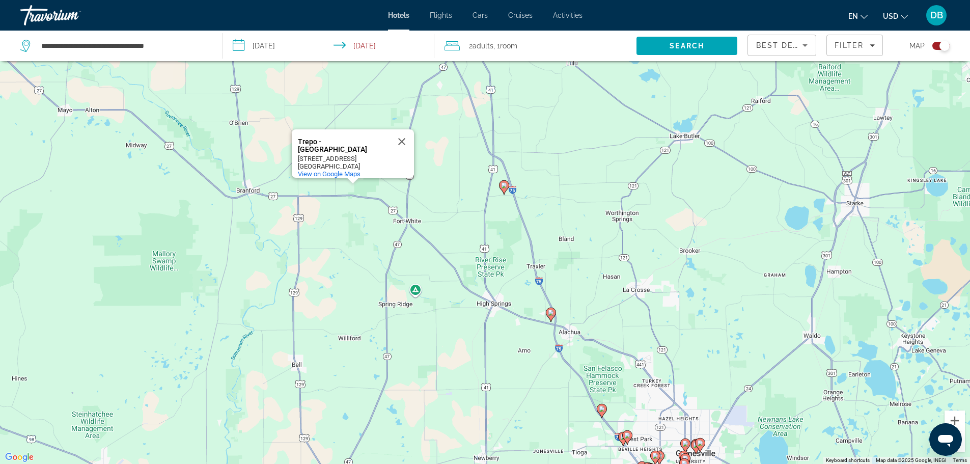
click at [505, 184] on image "Main content" at bounding box center [504, 185] width 6 height 6
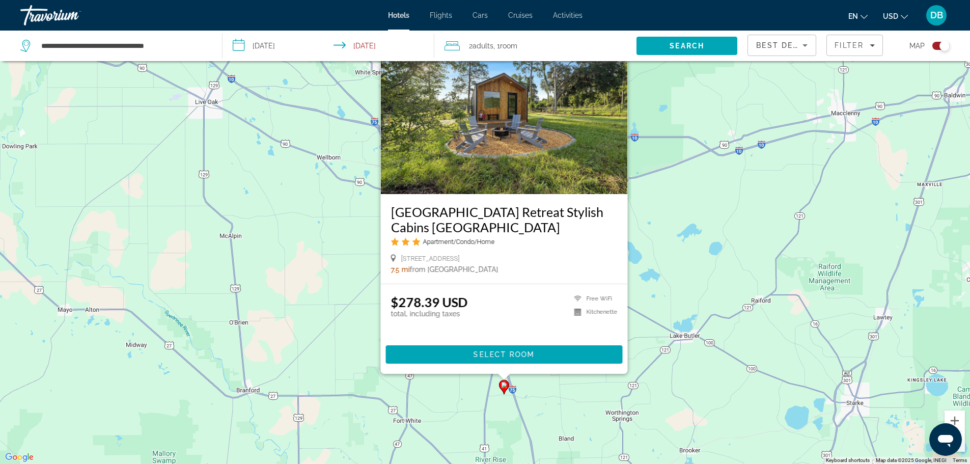
click at [493, 129] on img "Main content" at bounding box center [503, 112] width 247 height 163
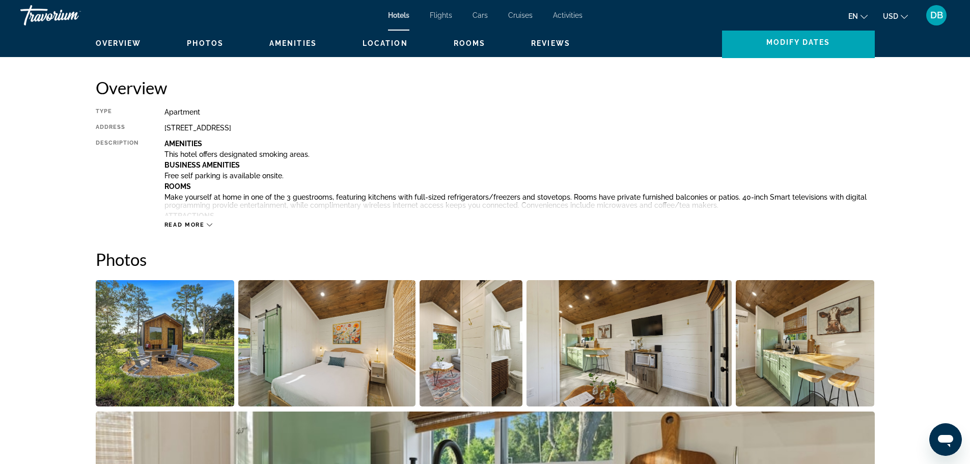
scroll to position [304, 0]
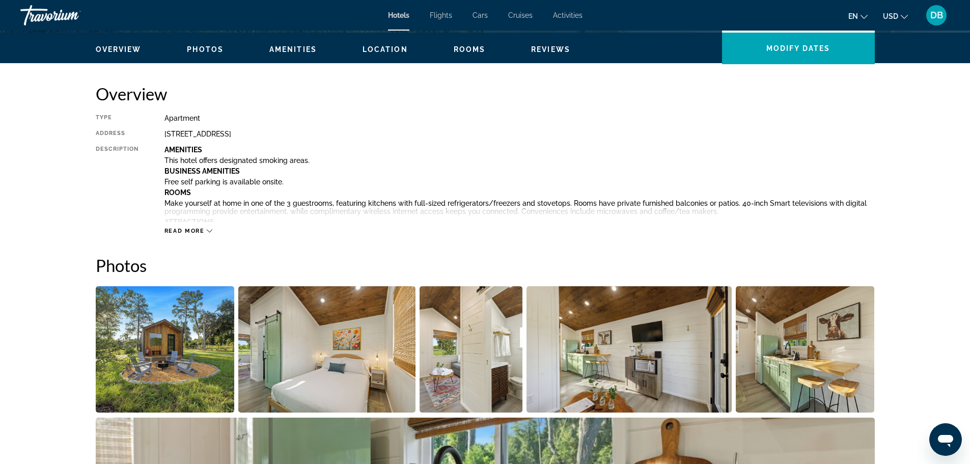
click at [208, 229] on icon "Main content" at bounding box center [210, 231] width 6 height 6
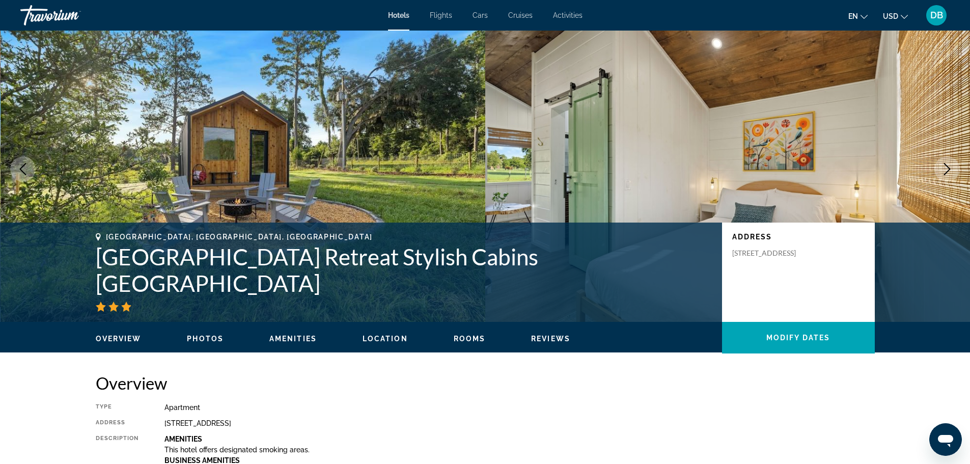
scroll to position [0, 0]
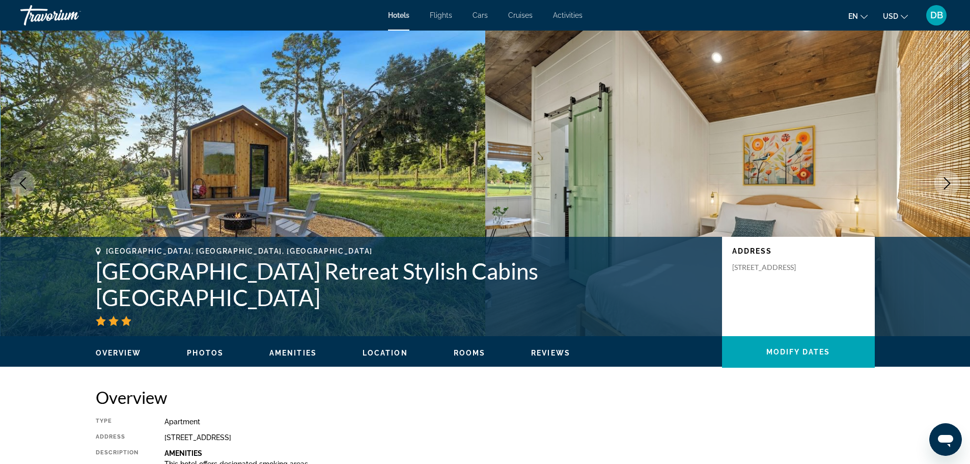
click at [524, 16] on span "Cruises" at bounding box center [520, 15] width 24 height 8
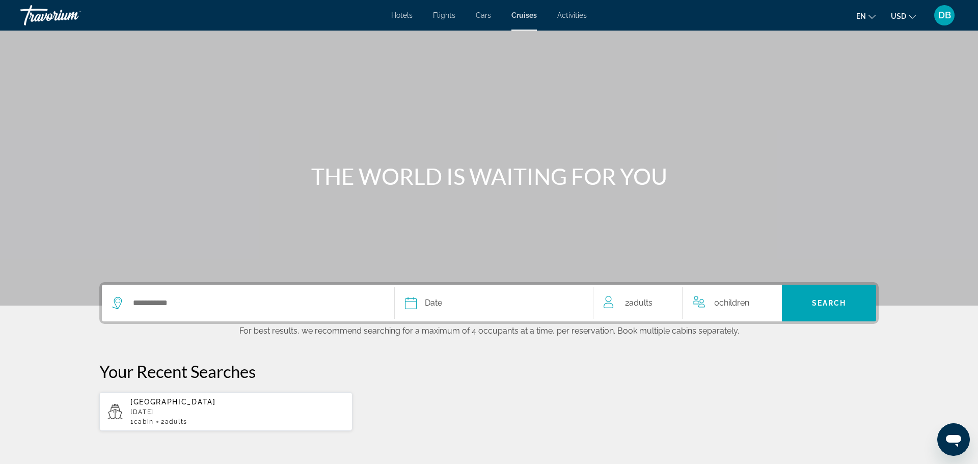
click at [157, 411] on p "[DATE]" at bounding box center [237, 411] width 214 height 7
type input "*******"
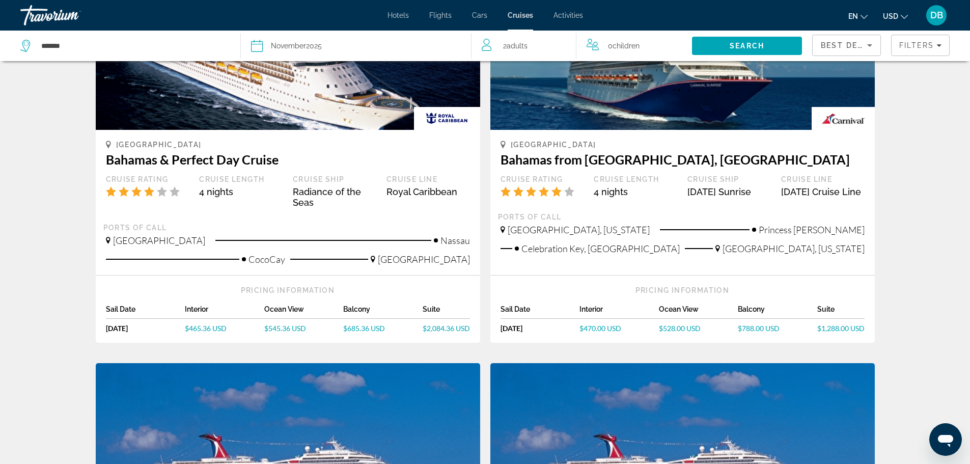
scroll to position [153, 0]
